Goal: Task Accomplishment & Management: Use online tool/utility

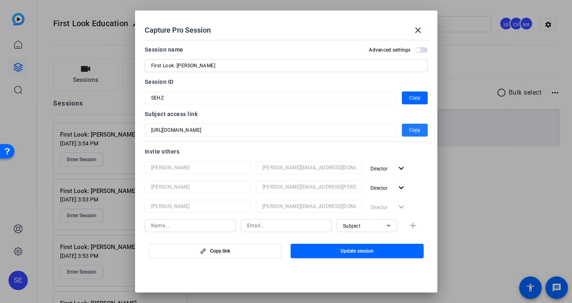
scroll to position [162, 0]
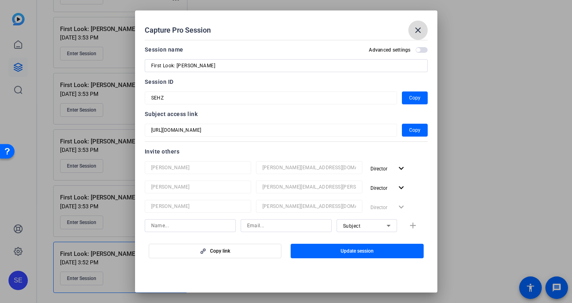
click at [415, 28] on mat-icon "close" at bounding box center [418, 30] width 10 height 10
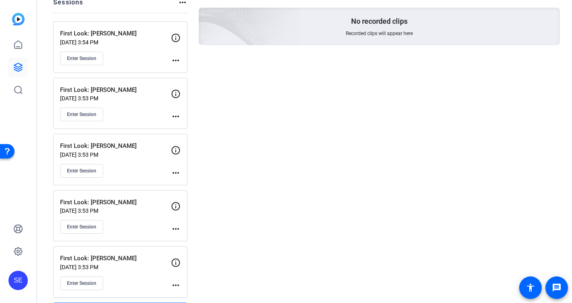
scroll to position [0, 0]
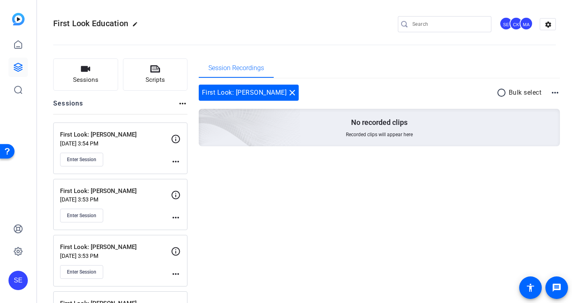
click at [181, 158] on div "First Look: Camille Oct 08, 2025 @ 3:54 PM Enter Session more_horiz" at bounding box center [120, 149] width 134 height 52
click at [177, 162] on mat-icon "more_horiz" at bounding box center [176, 162] width 10 height 10
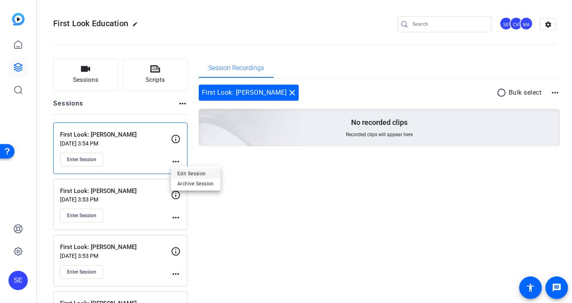
click at [201, 173] on span "Edit Session" at bounding box center [195, 174] width 37 height 10
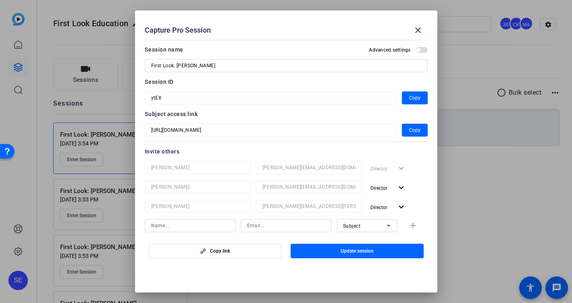
scroll to position [12, 0]
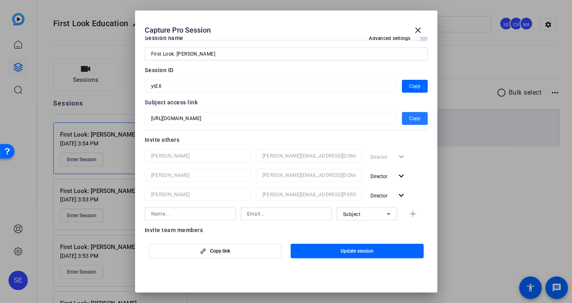
click at [411, 118] on span "Copy" at bounding box center [414, 119] width 11 height 10
click at [421, 28] on mat-icon "close" at bounding box center [418, 30] width 10 height 10
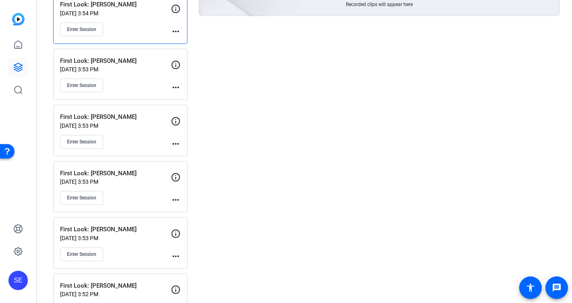
scroll to position [141, 0]
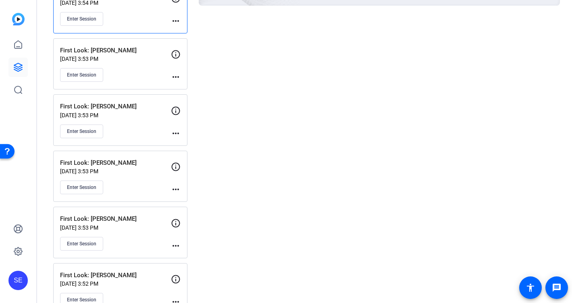
click at [177, 131] on mat-icon "more_horiz" at bounding box center [176, 134] width 10 height 10
click at [192, 146] on span "Edit Session" at bounding box center [195, 145] width 37 height 10
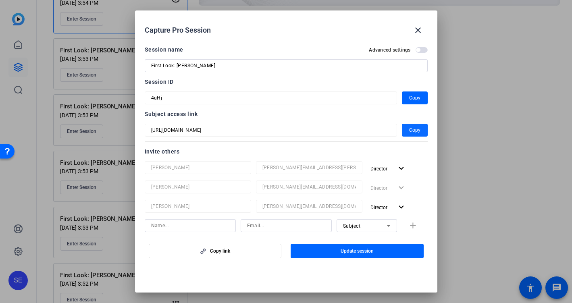
click at [425, 131] on span "button" at bounding box center [415, 130] width 26 height 19
click at [421, 29] on mat-icon "close" at bounding box center [418, 30] width 10 height 10
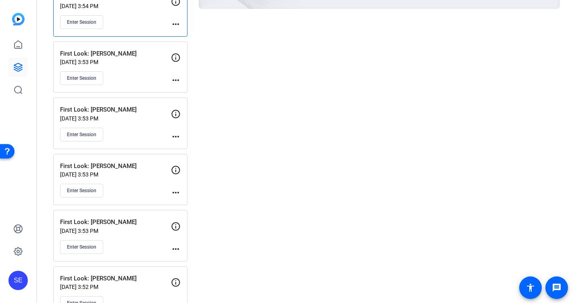
scroll to position [138, 0]
click at [177, 196] on mat-icon "more_horiz" at bounding box center [176, 193] width 10 height 10
click at [199, 204] on span "Edit Session" at bounding box center [195, 205] width 37 height 10
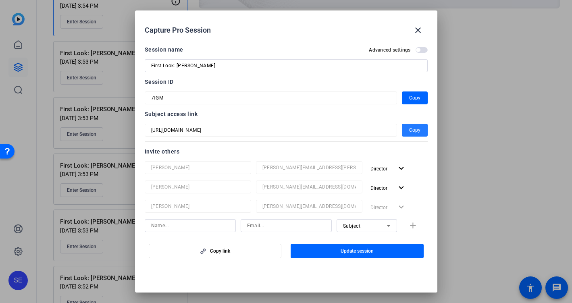
click at [413, 129] on span "Copy" at bounding box center [414, 130] width 11 height 10
click at [417, 30] on mat-icon "close" at bounding box center [418, 30] width 10 height 10
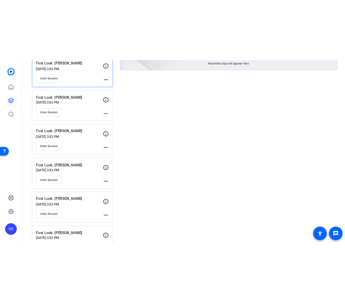
scroll to position [162, 0]
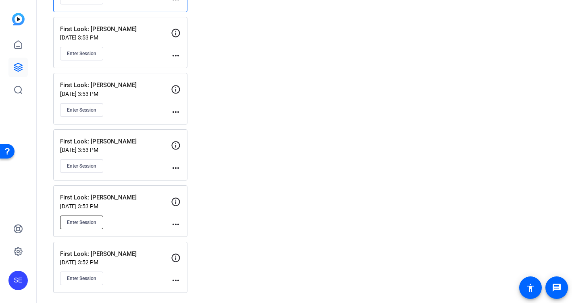
click at [89, 221] on span "Enter Session" at bounding box center [81, 222] width 29 height 6
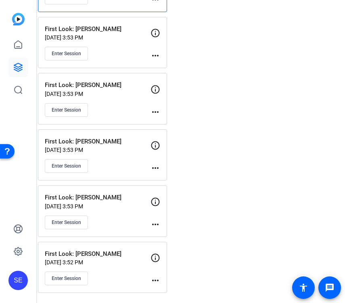
scroll to position [160, 0]
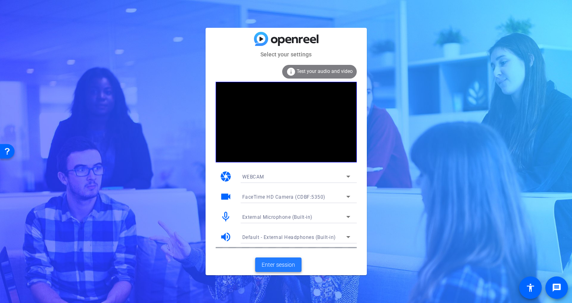
click at [285, 269] on span at bounding box center [278, 264] width 46 height 19
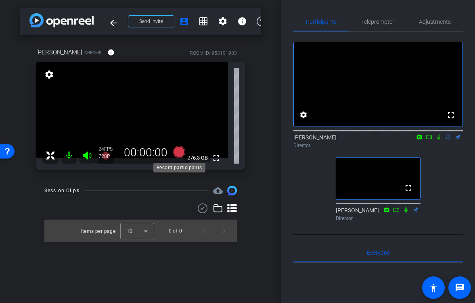
click at [178, 155] on icon at bounding box center [179, 152] width 12 height 12
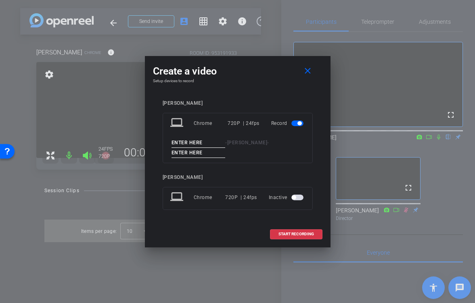
click at [191, 143] on input at bounding box center [198, 143] width 54 height 10
type input "[PERSON_NAME]"
click at [198, 149] on input at bounding box center [198, 153] width 54 height 10
type input "1"
click at [294, 231] on span at bounding box center [296, 234] width 52 height 19
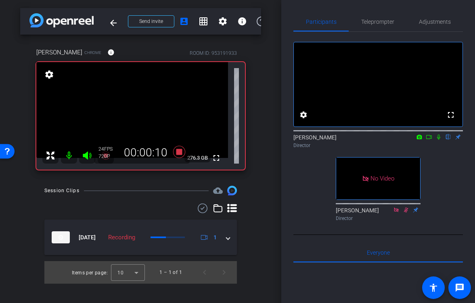
click at [438, 140] on icon at bounding box center [438, 137] width 6 height 6
click at [436, 140] on icon at bounding box center [438, 137] width 4 height 5
click at [436, 140] on icon at bounding box center [438, 137] width 6 height 6
click at [439, 140] on icon at bounding box center [438, 137] width 4 height 5
click at [439, 140] on icon at bounding box center [438, 137] width 6 height 6
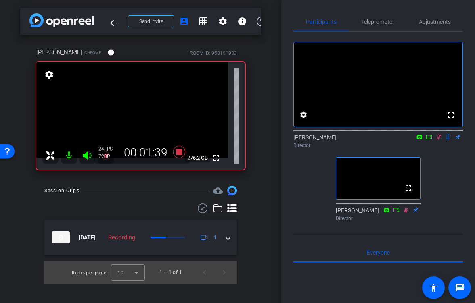
click at [439, 140] on icon at bounding box center [438, 137] width 4 height 5
click at [439, 140] on icon at bounding box center [438, 137] width 6 height 6
click at [440, 140] on icon at bounding box center [438, 137] width 4 height 5
click at [439, 140] on icon at bounding box center [438, 137] width 6 height 6
click at [438, 140] on icon at bounding box center [438, 137] width 4 height 5
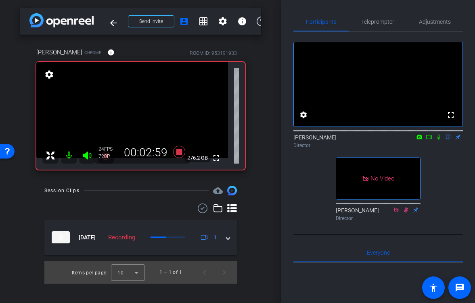
click at [438, 140] on icon at bounding box center [438, 137] width 3 height 5
click at [439, 140] on icon at bounding box center [438, 137] width 4 height 5
click at [438, 140] on icon at bounding box center [438, 137] width 6 height 6
click at [441, 140] on icon at bounding box center [438, 137] width 6 height 6
click at [439, 140] on icon at bounding box center [438, 137] width 3 height 5
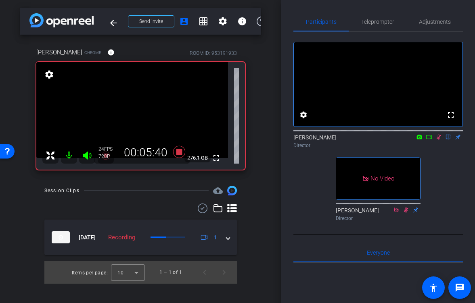
click at [436, 140] on icon at bounding box center [438, 137] width 6 height 6
click at [440, 140] on icon at bounding box center [438, 137] width 3 height 5
click at [439, 140] on icon at bounding box center [438, 137] width 4 height 5
click at [439, 140] on icon at bounding box center [438, 137] width 6 height 6
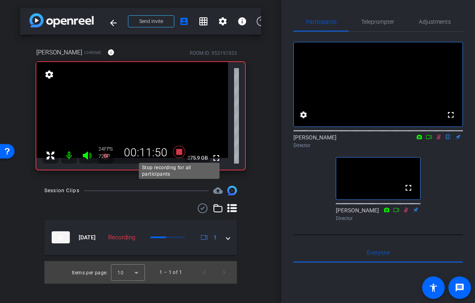
click at [180, 154] on icon at bounding box center [179, 152] width 12 height 12
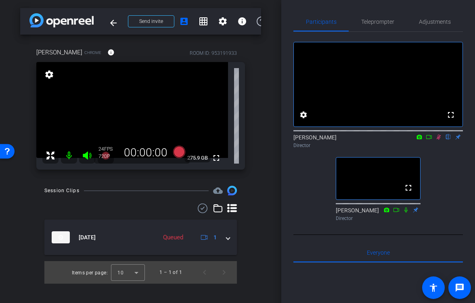
click at [437, 140] on icon at bounding box center [438, 137] width 6 height 6
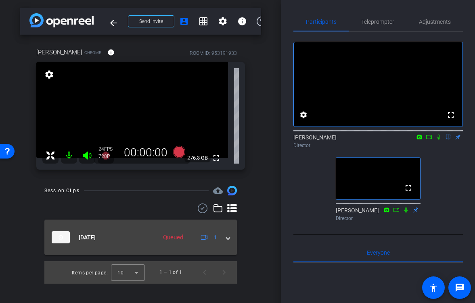
click at [230, 238] on mat-expansion-panel-header "[DATE] Queued 1" at bounding box center [140, 237] width 192 height 35
